Goal: Transaction & Acquisition: Book appointment/travel/reservation

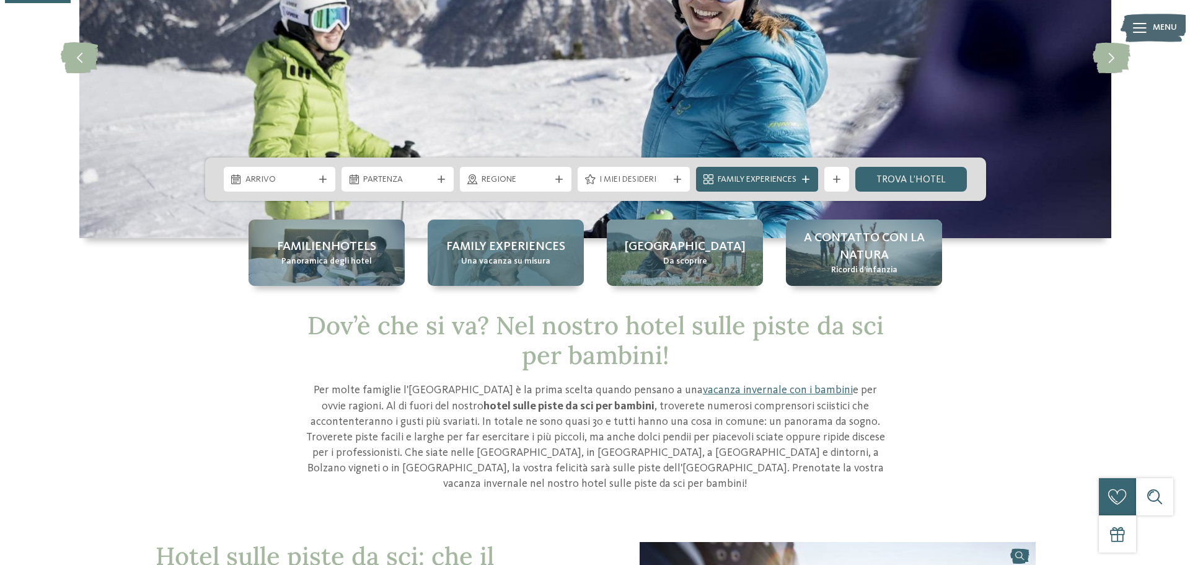
scroll to position [186, 0]
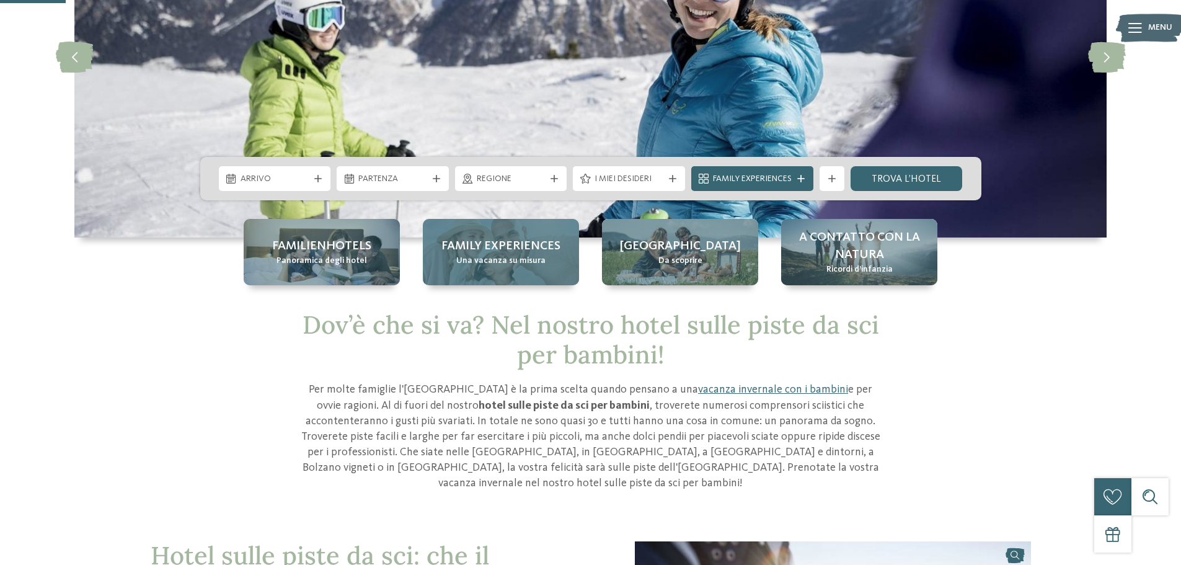
click at [491, 267] on div "Family experiences Una vacanza su misura" at bounding box center [501, 252] width 156 height 66
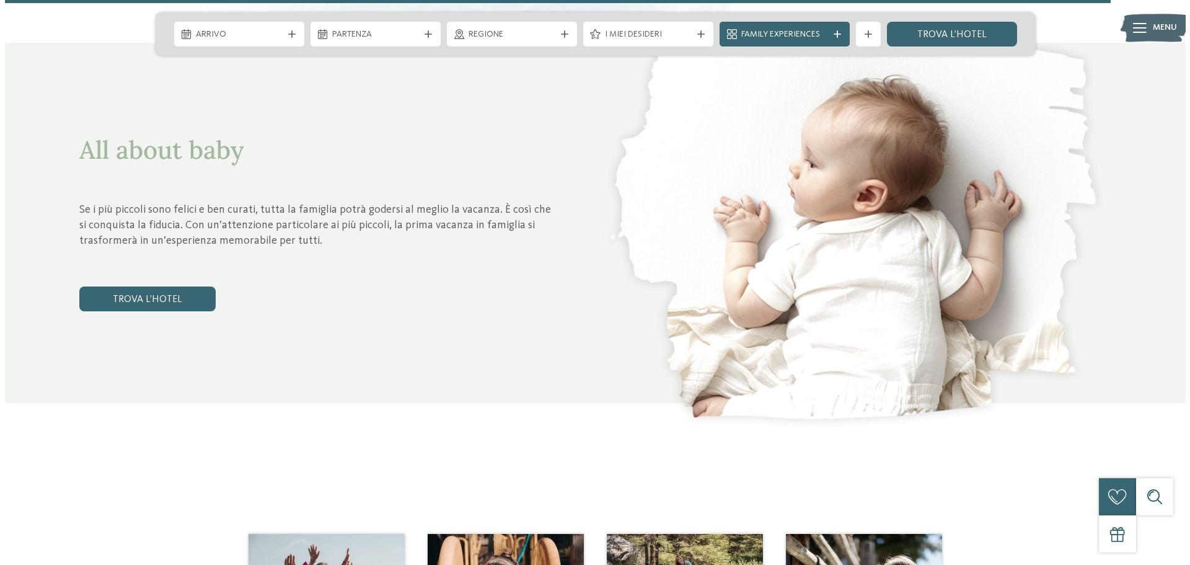
scroll to position [5577, 0]
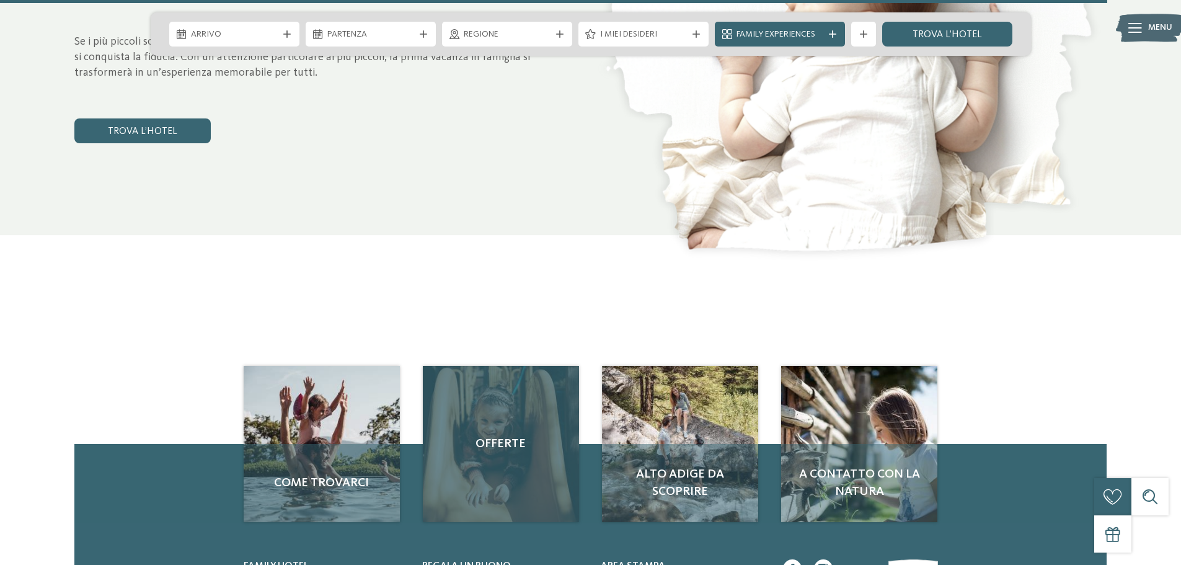
click at [492, 462] on div "Offerte" at bounding box center [501, 444] width 156 height 156
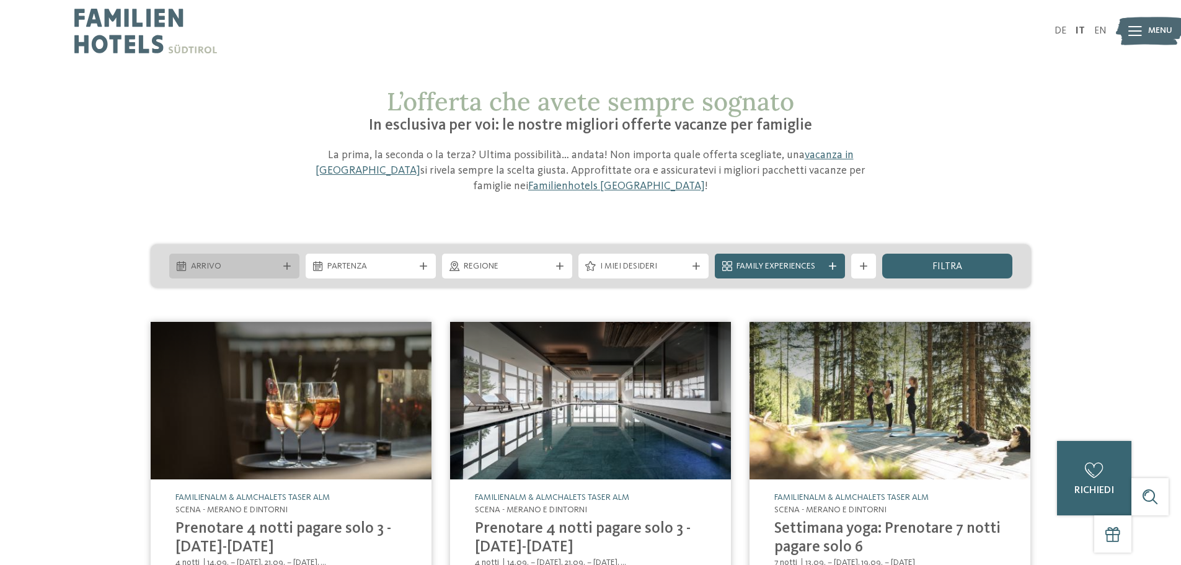
click at [276, 265] on span "Arrivo" at bounding box center [234, 266] width 87 height 12
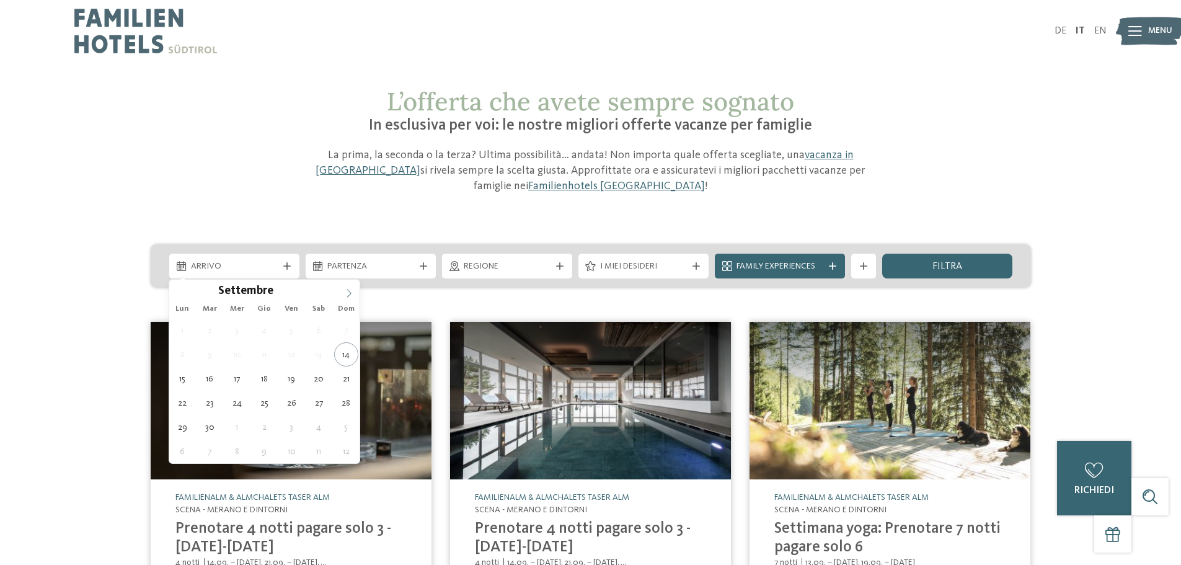
click at [346, 287] on span at bounding box center [348, 289] width 21 height 21
type input "****"
click at [346, 287] on span at bounding box center [348, 289] width 21 height 21
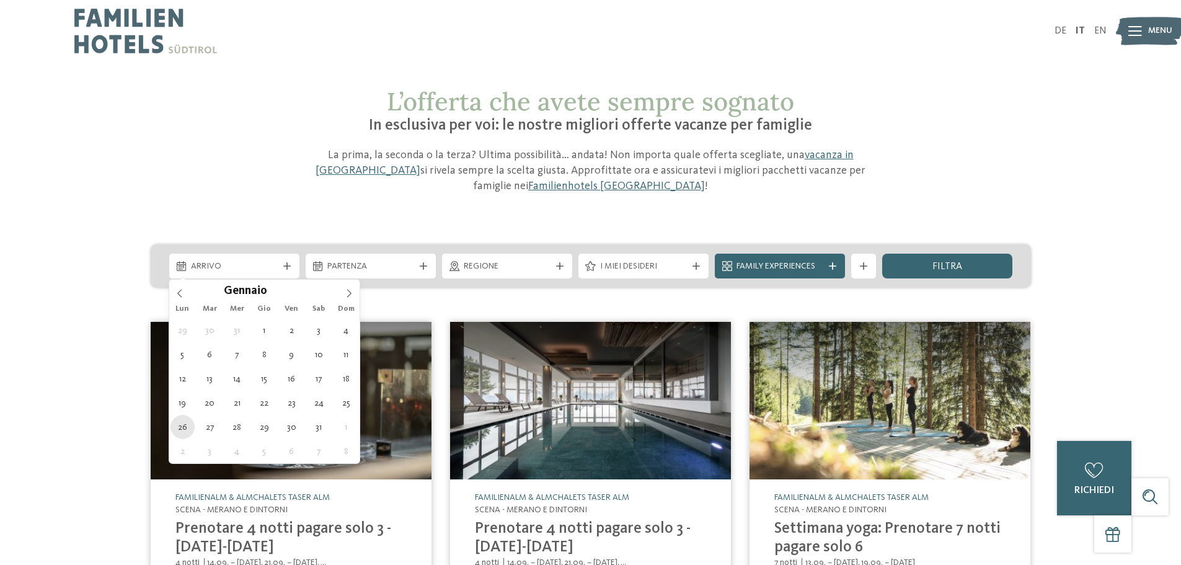
type div "[DATE]"
type input "****"
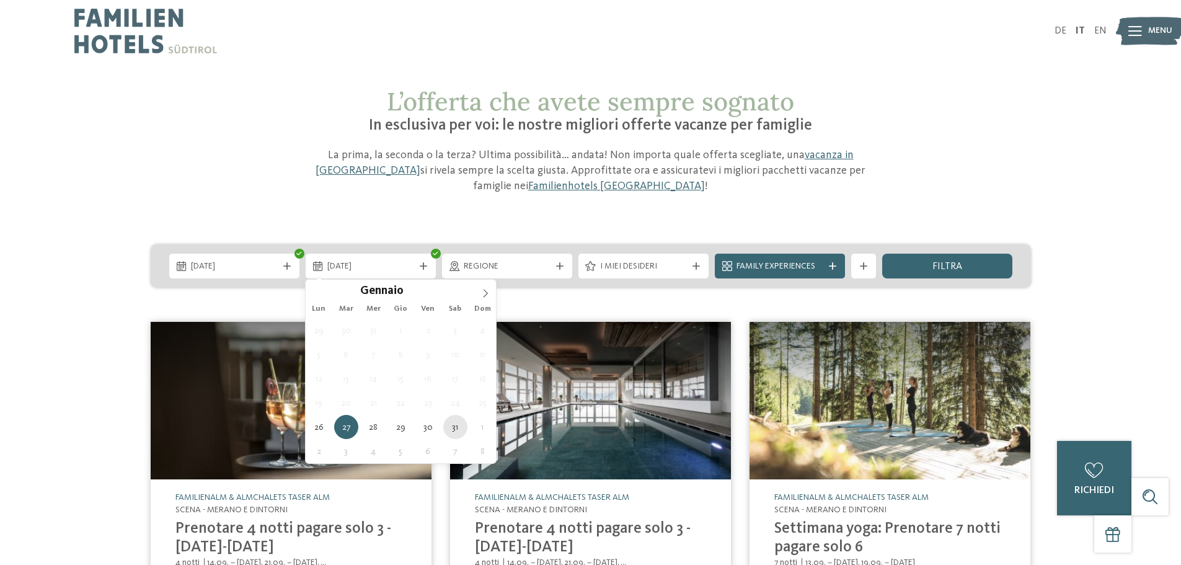
type div "[DATE]"
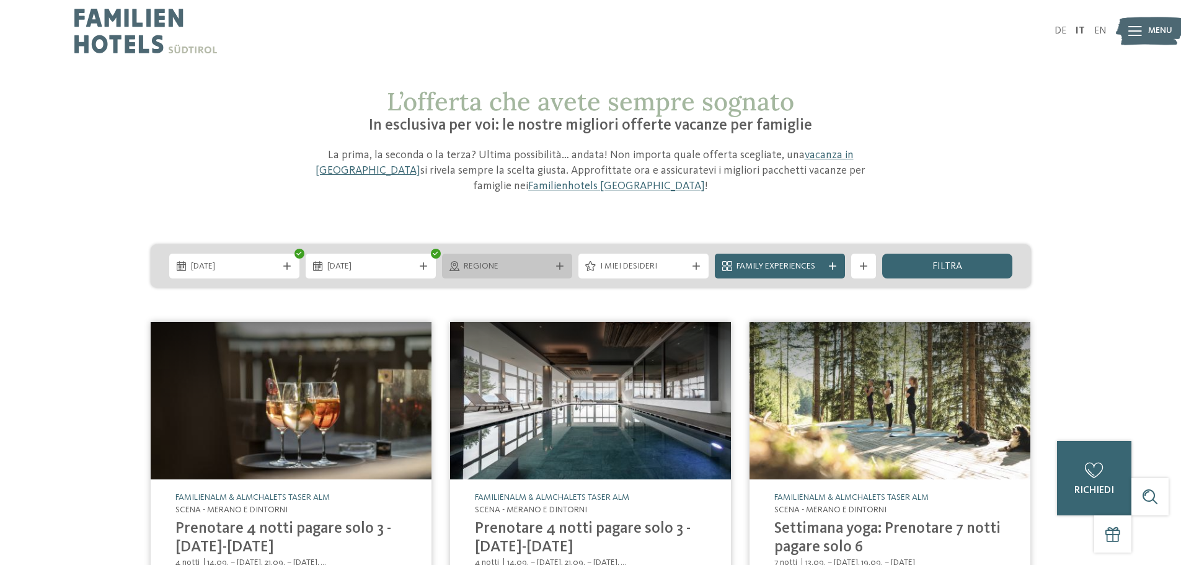
click at [521, 262] on span "Regione" at bounding box center [507, 266] width 87 height 12
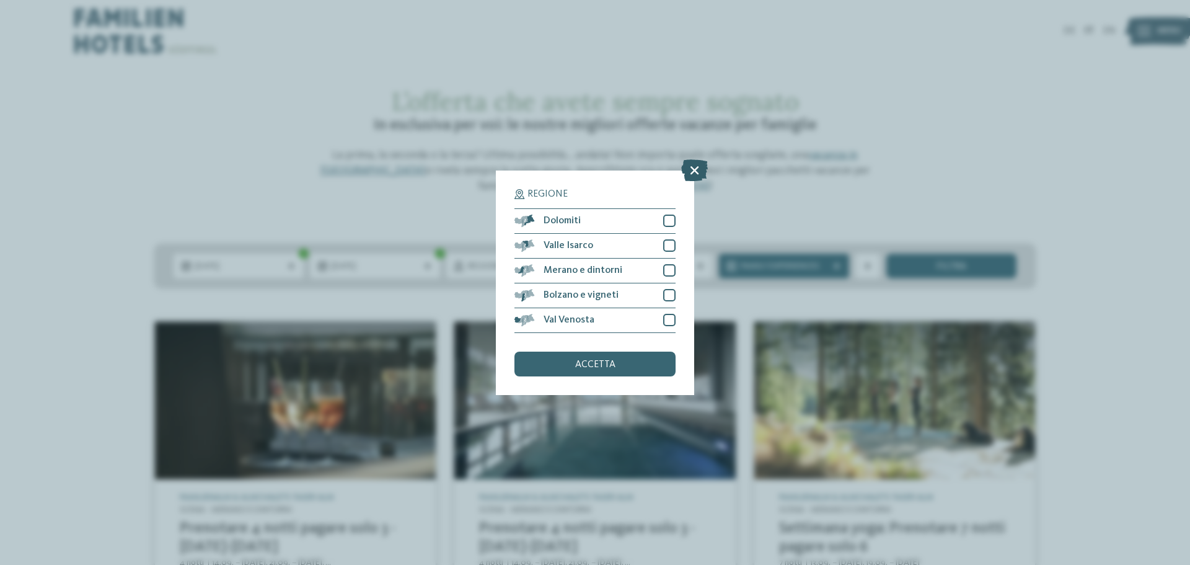
click at [685, 165] on icon at bounding box center [694, 170] width 27 height 22
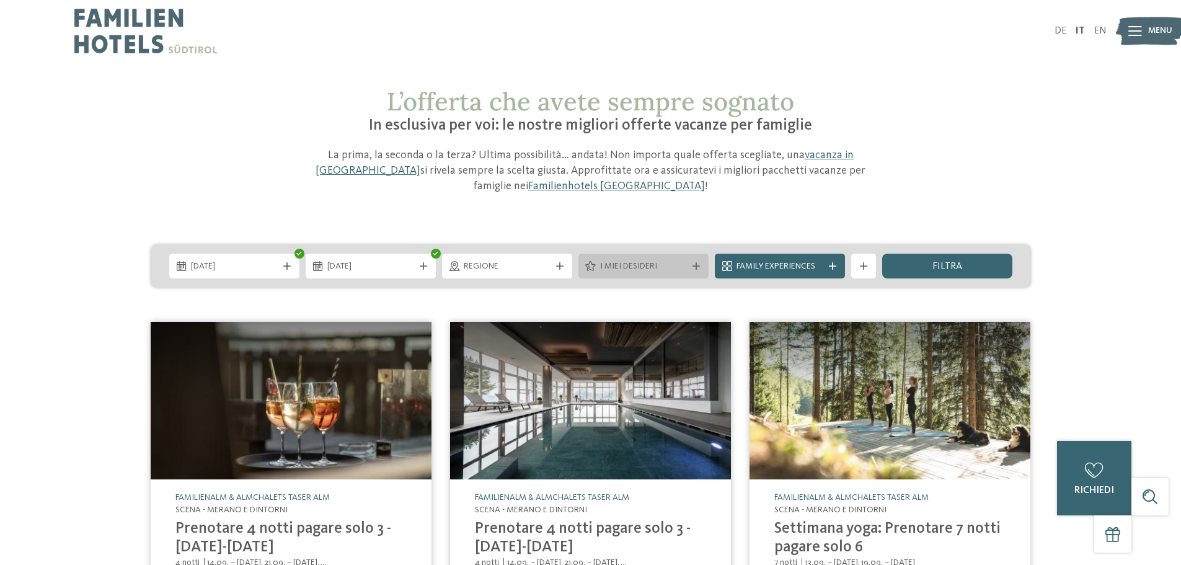
click at [682, 266] on span "I miei desideri" at bounding box center [643, 266] width 87 height 12
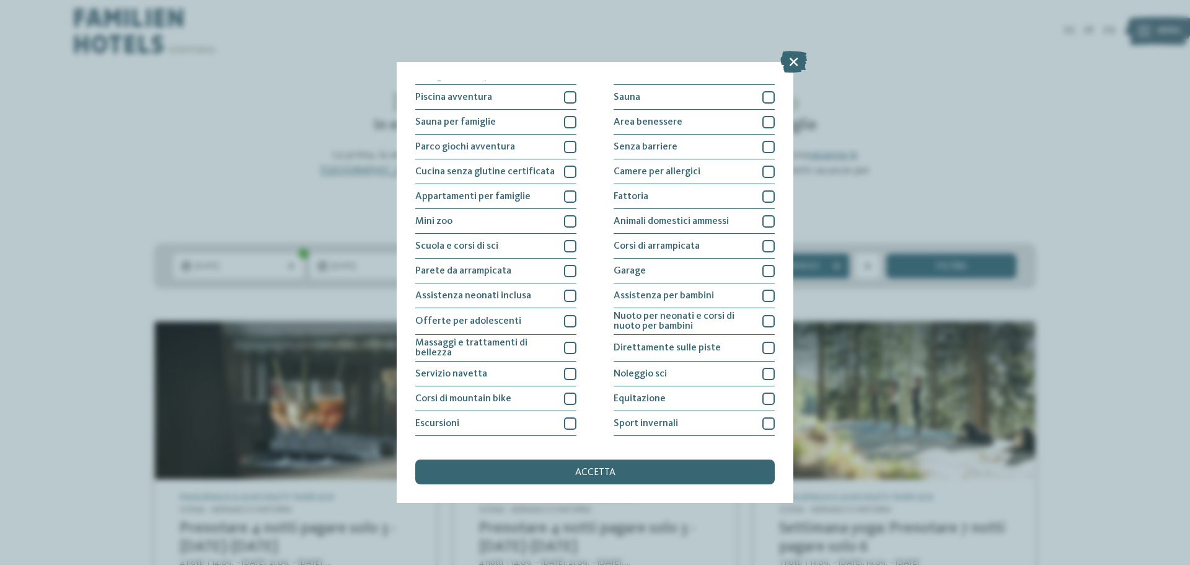
scroll to position [62, 0]
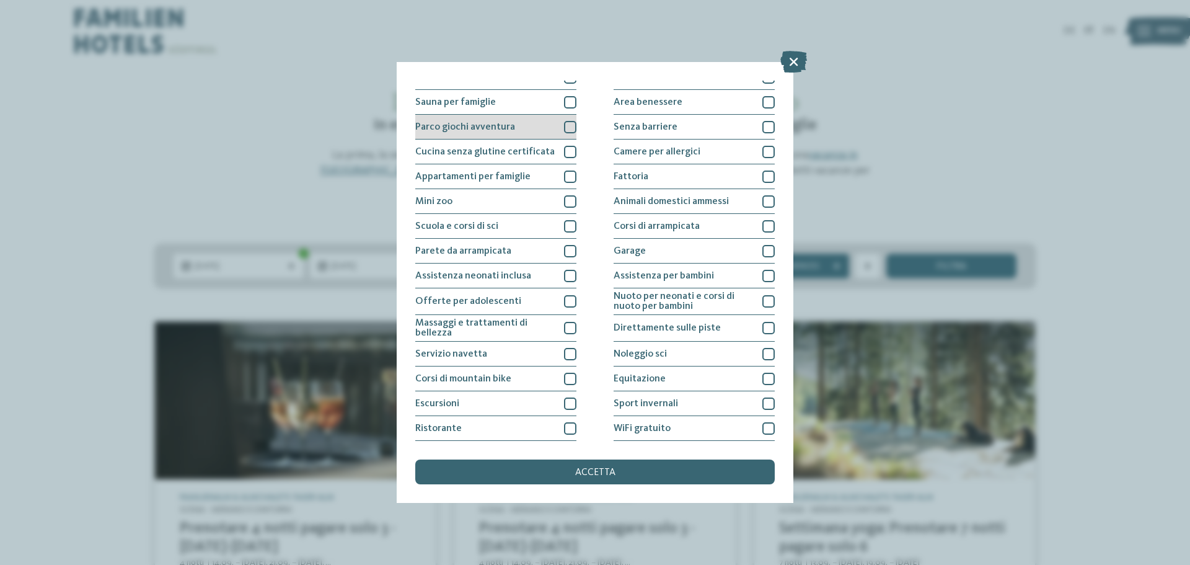
click at [566, 121] on div at bounding box center [570, 127] width 12 height 12
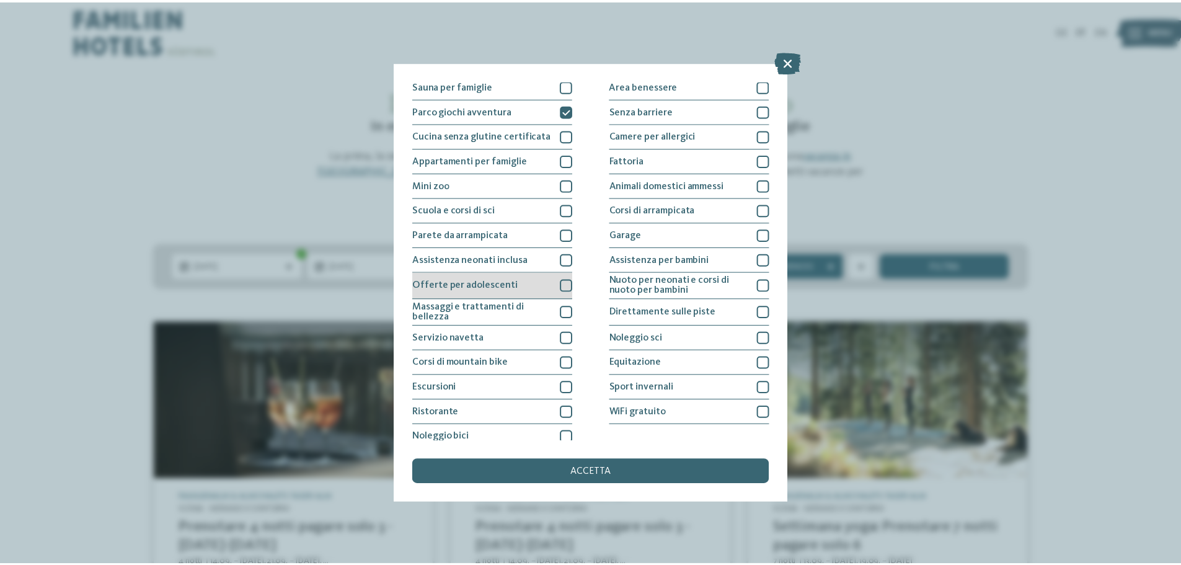
scroll to position [87, 0]
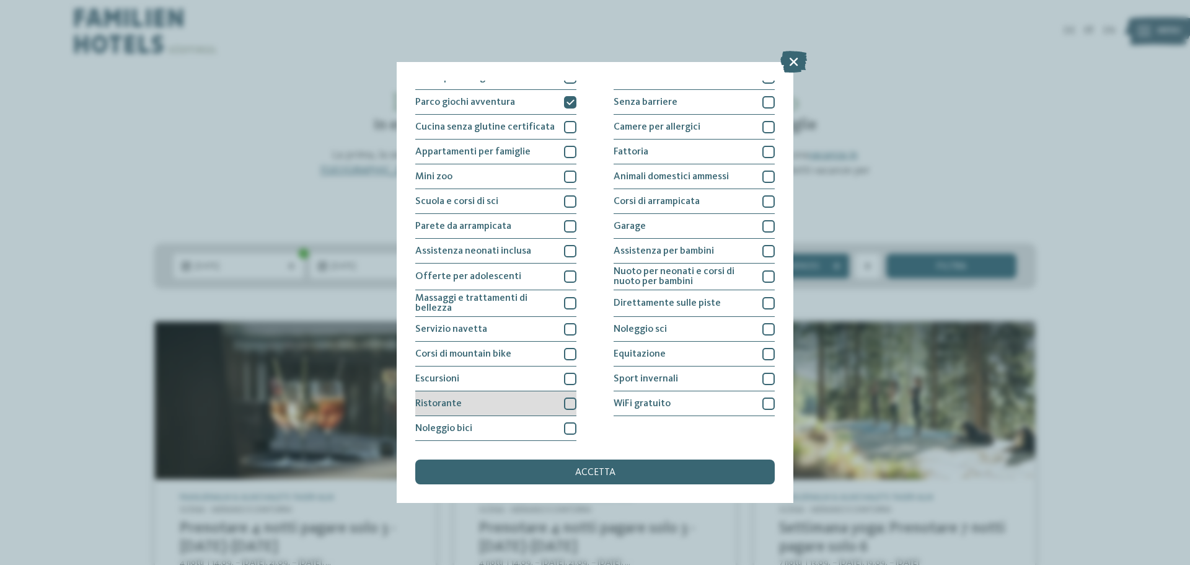
click at [565, 405] on div at bounding box center [570, 403] width 12 height 12
click at [762, 400] on div at bounding box center [768, 403] width 12 height 12
click at [764, 355] on div at bounding box center [768, 354] width 12 height 12
click at [765, 355] on icon at bounding box center [769, 353] width 8 height 7
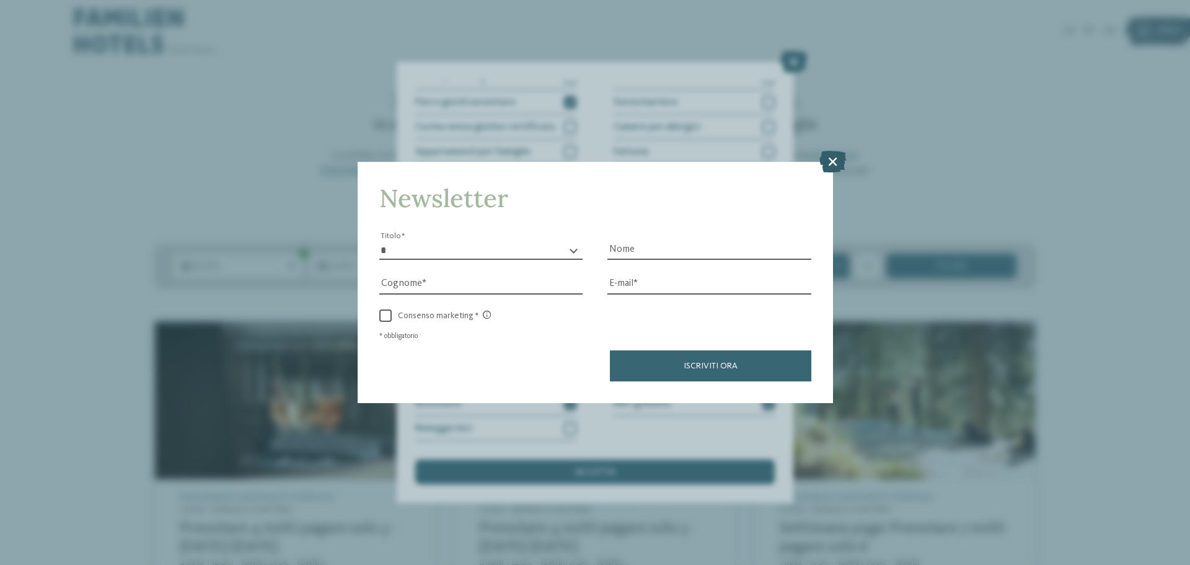
click at [832, 169] on icon at bounding box center [832, 162] width 27 height 22
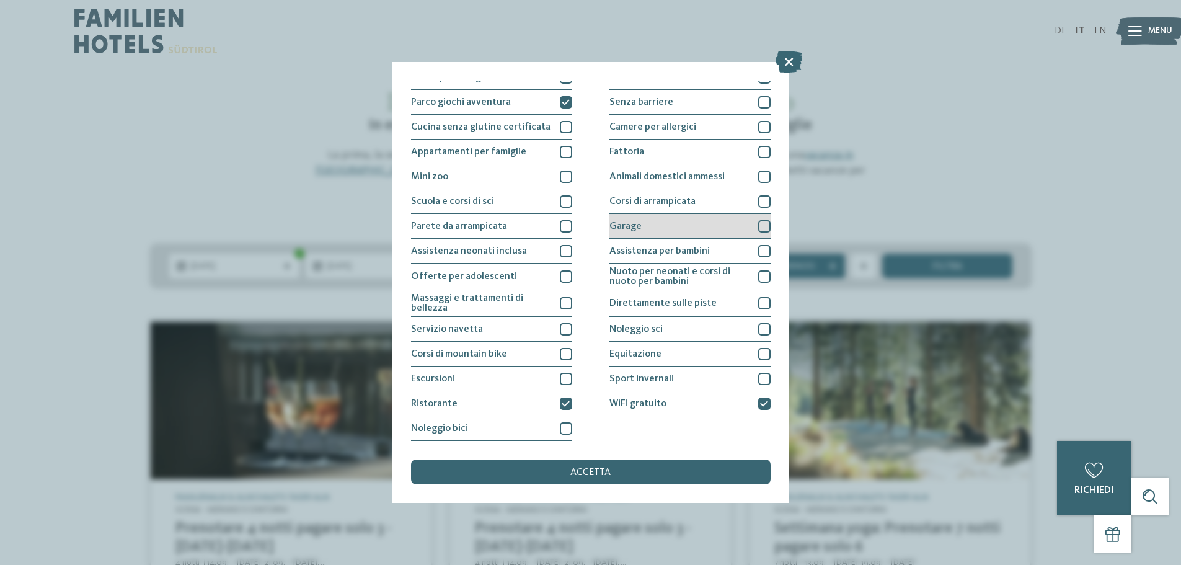
scroll to position [0, 0]
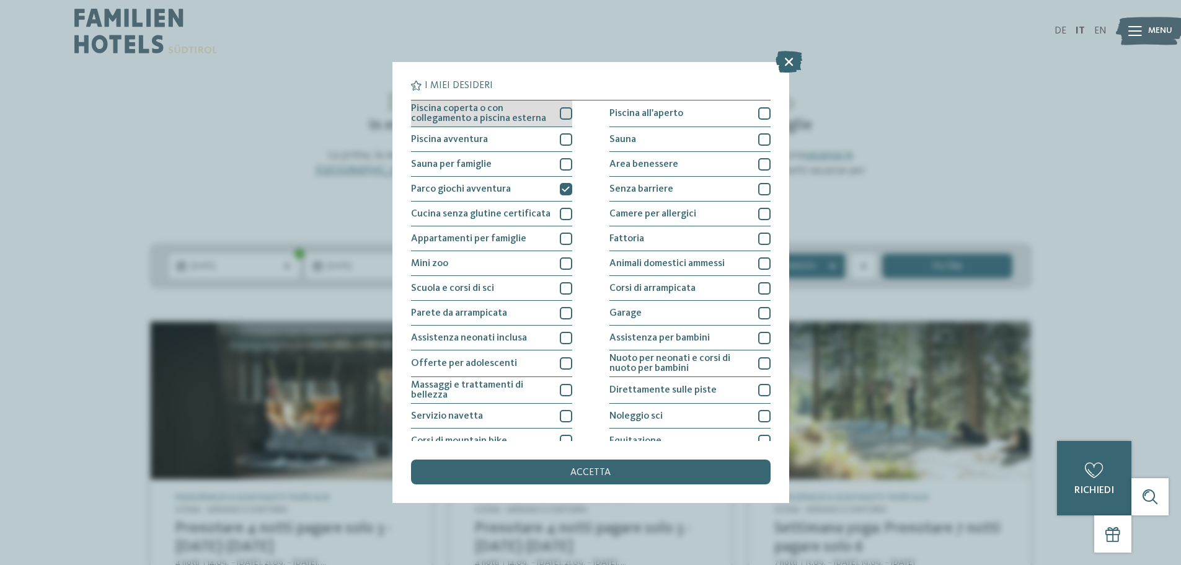
click at [560, 116] on div at bounding box center [566, 113] width 12 height 12
click at [651, 472] on div "accetta" at bounding box center [590, 471] width 359 height 25
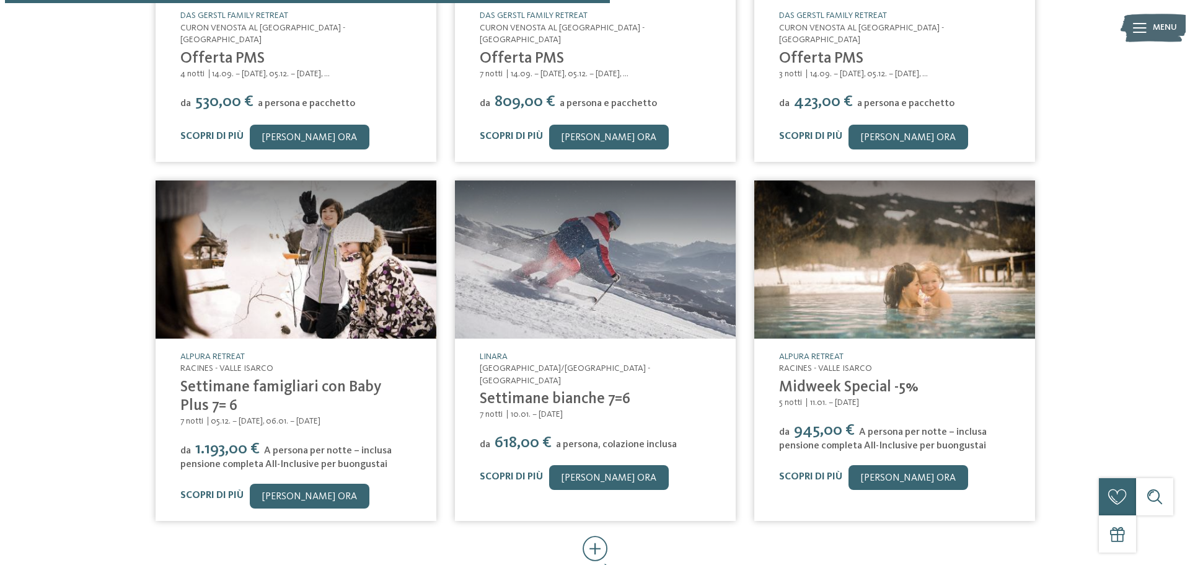
scroll to position [629, 0]
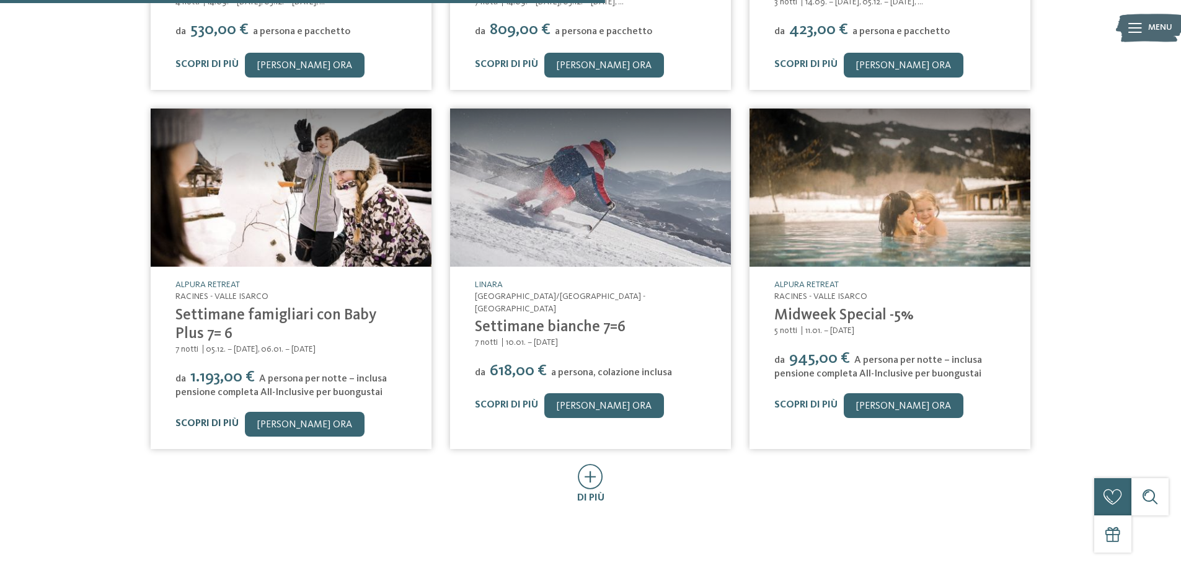
click at [228, 418] on link "Scopri di più" at bounding box center [206, 423] width 63 height 10
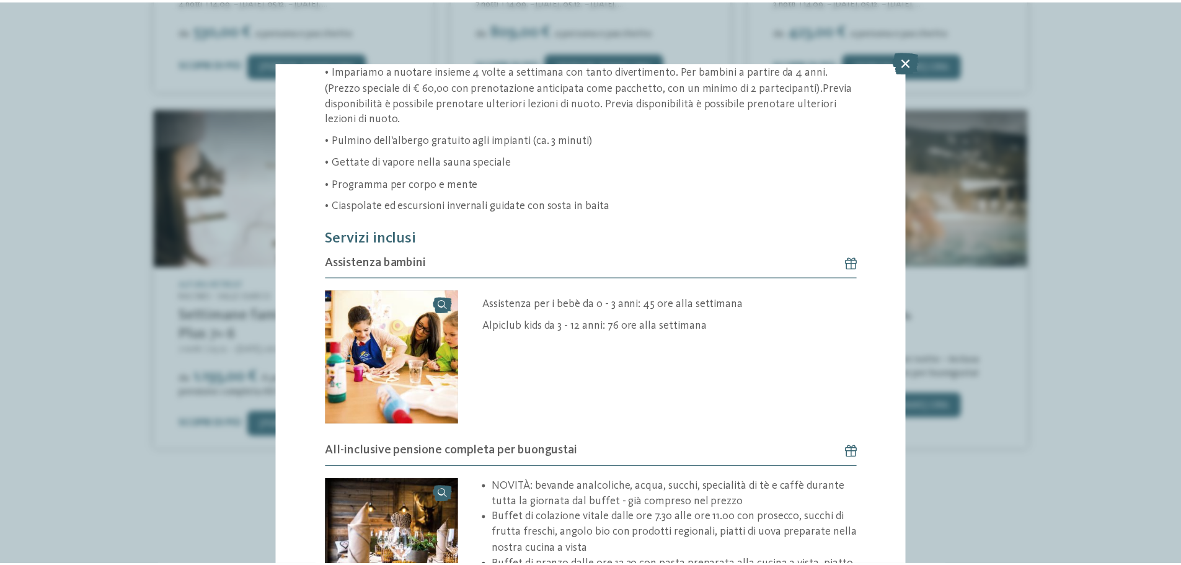
scroll to position [682, 0]
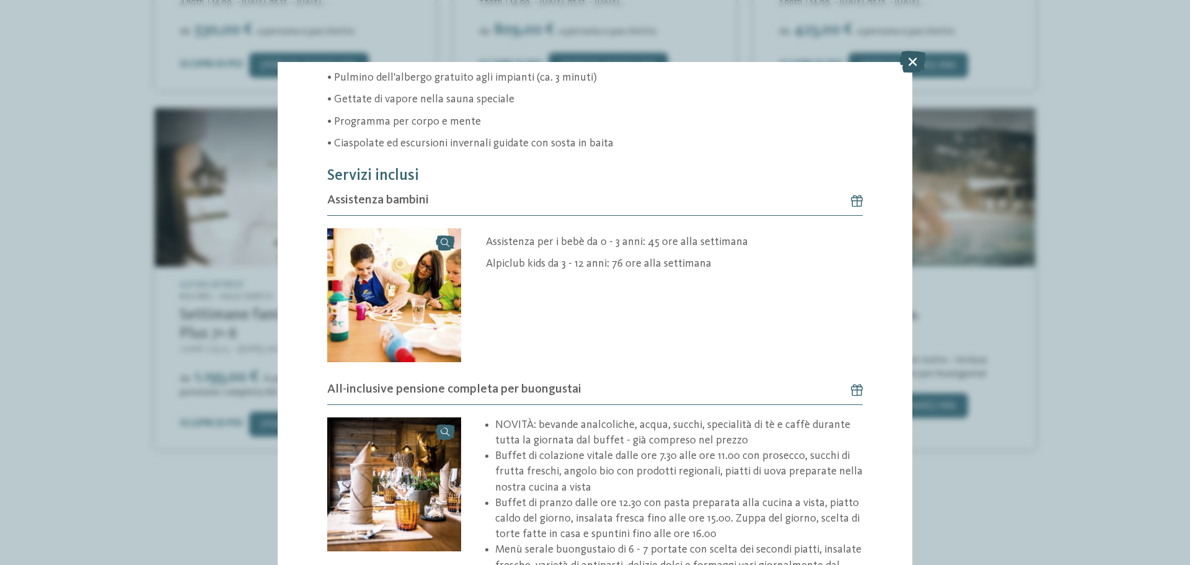
click at [913, 60] on icon at bounding box center [912, 62] width 27 height 22
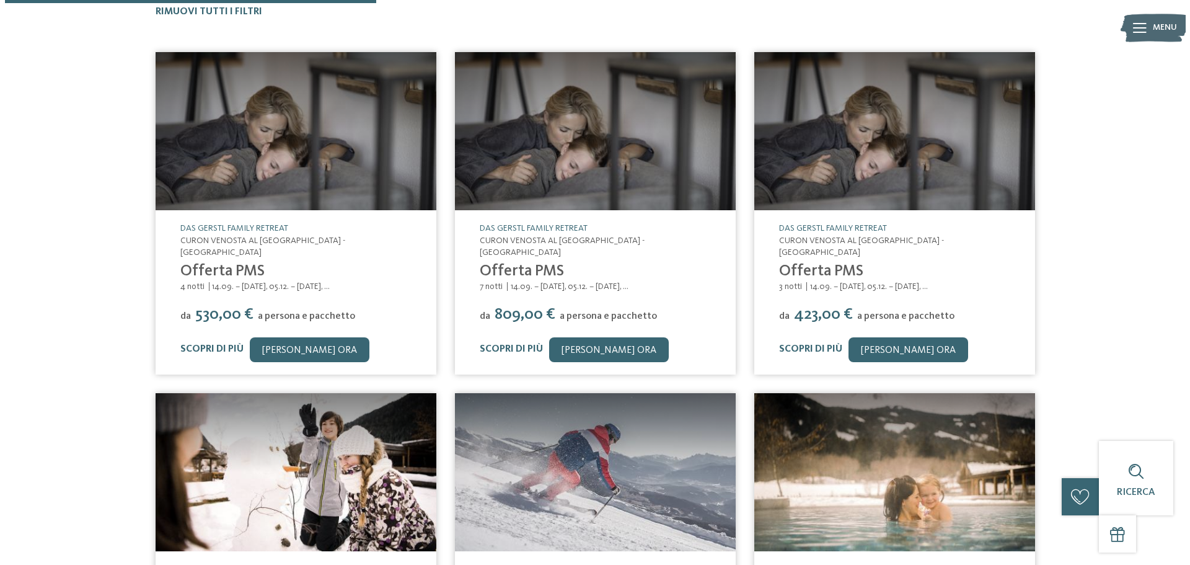
scroll to position [319, 0]
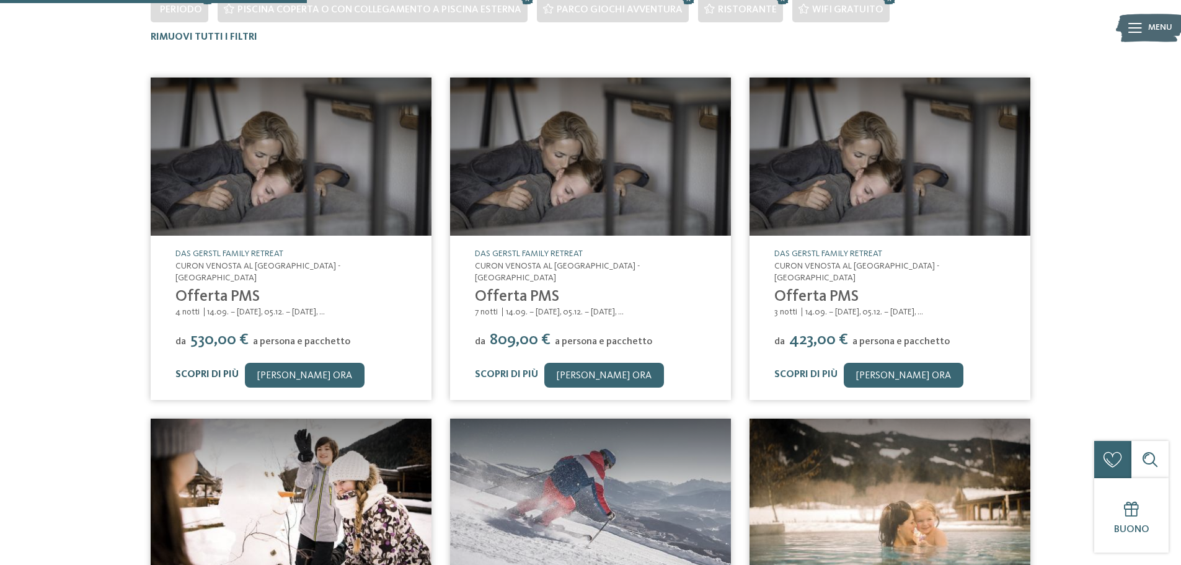
click at [213, 369] on link "Scopri di più" at bounding box center [206, 374] width 63 height 10
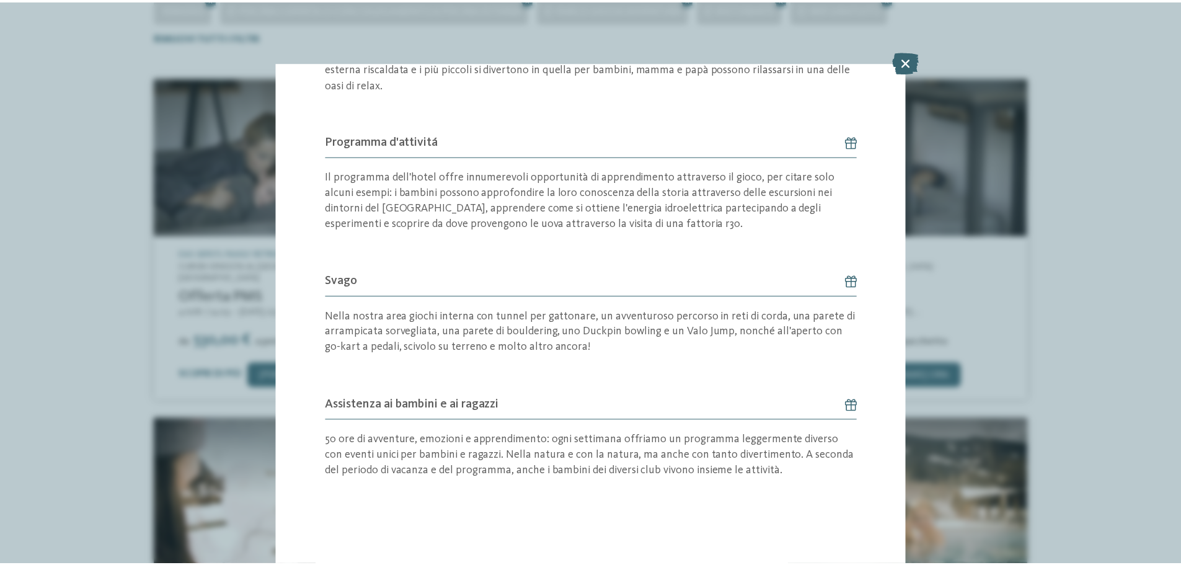
scroll to position [807, 0]
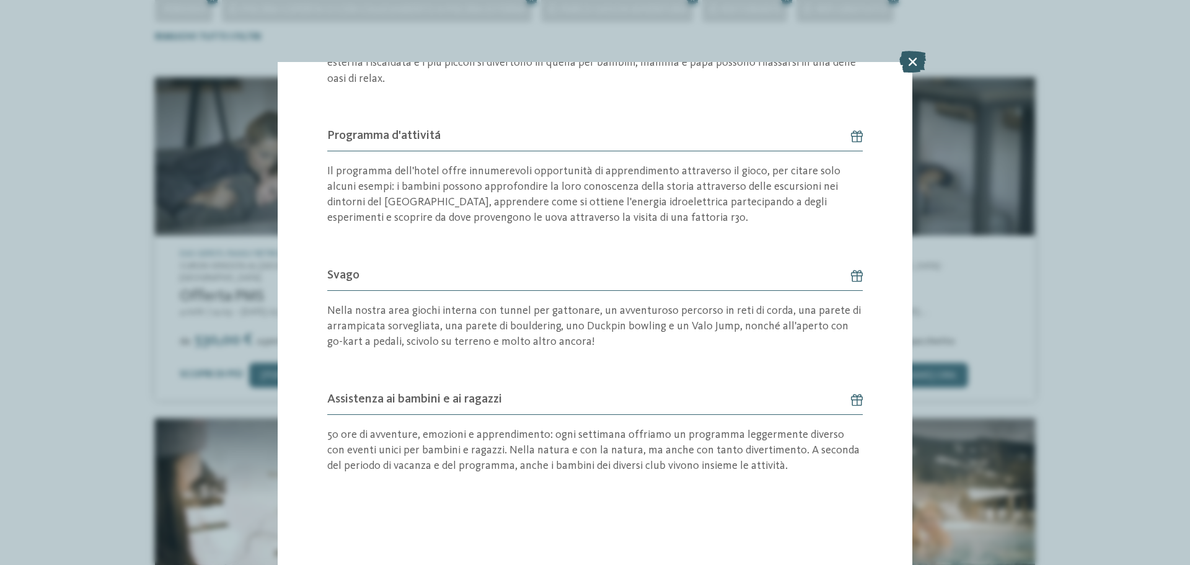
click at [916, 63] on icon at bounding box center [912, 62] width 27 height 22
